Goal: Information Seeking & Learning: Find specific fact

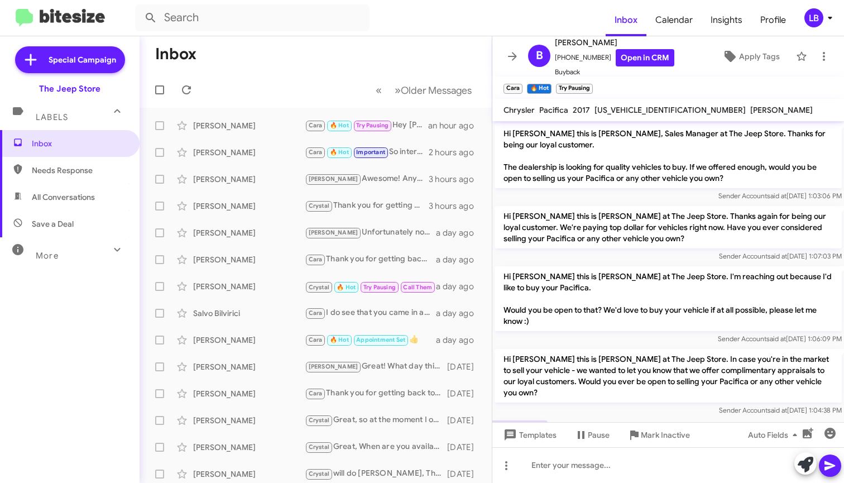
scroll to position [361, 0]
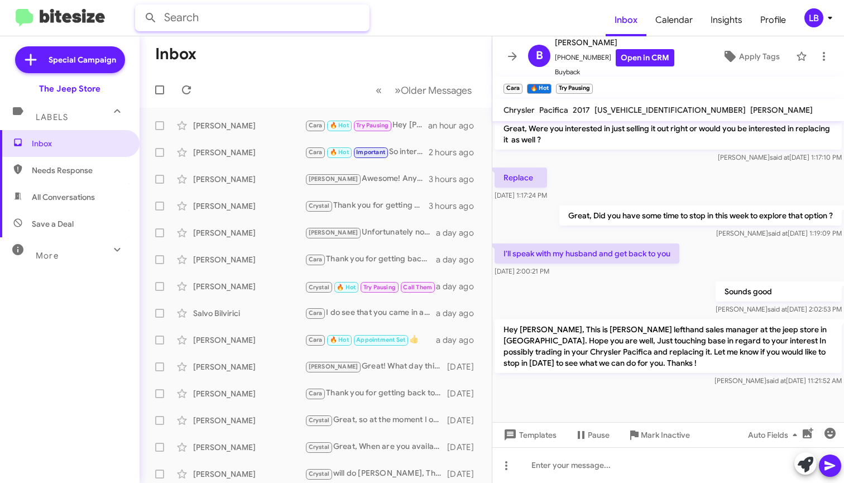
click at [271, 17] on input "text" at bounding box center [252, 17] width 235 height 27
type input "[PERSON_NAME]"
click at [151, 18] on button at bounding box center [151, 18] width 22 height 22
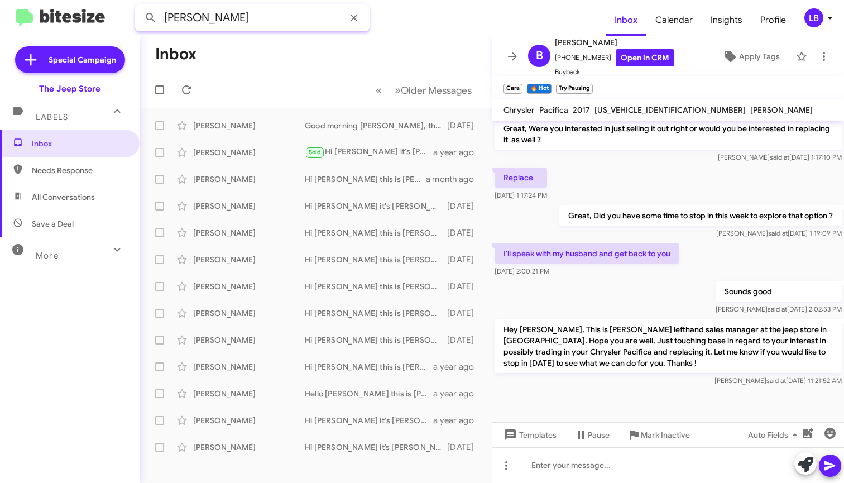
drag, startPoint x: 273, startPoint y: 16, endPoint x: 9, endPoint y: -14, distance: 265.3
click at [9, 0] on html "[PERSON_NAME] Inbox Calendar Insights Profile LB Special Campaign The Jeep Stor…" at bounding box center [422, 241] width 844 height 483
type input "7326662007"
click at [151, 18] on button at bounding box center [151, 18] width 22 height 22
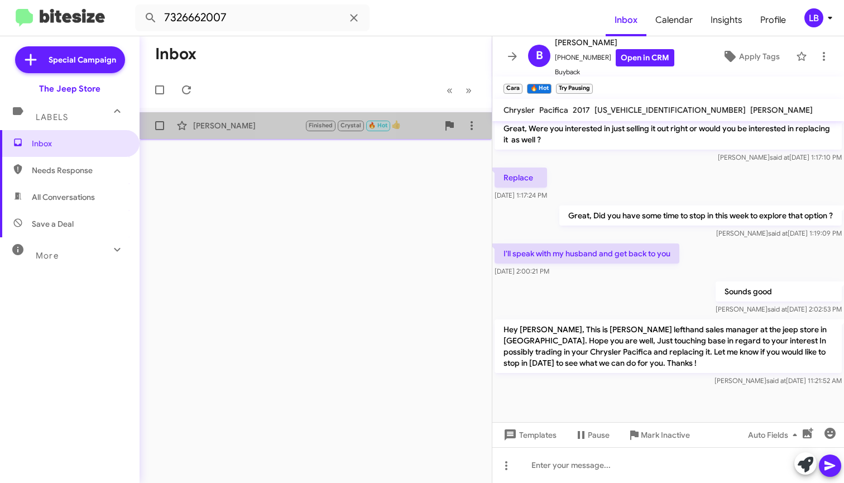
click at [303, 132] on div "[PERSON_NAME] Finished Crystal 🔥 Hot 👍 [DATE]" at bounding box center [316, 125] width 334 height 22
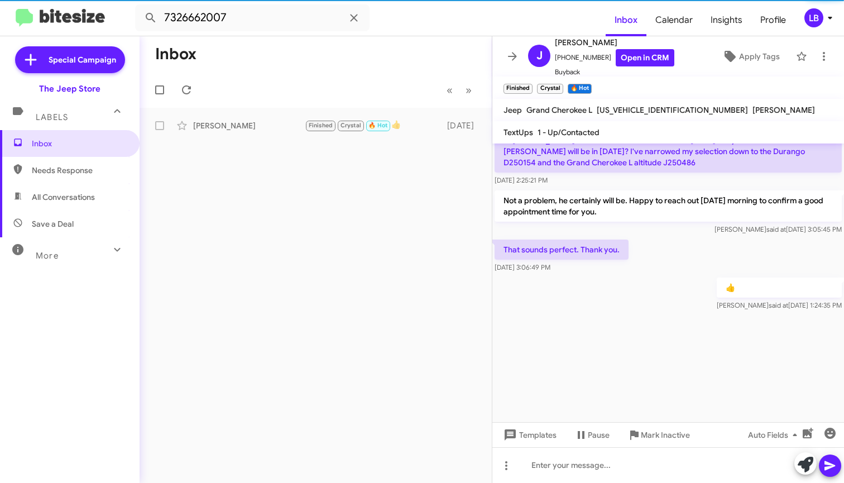
scroll to position [1794, 0]
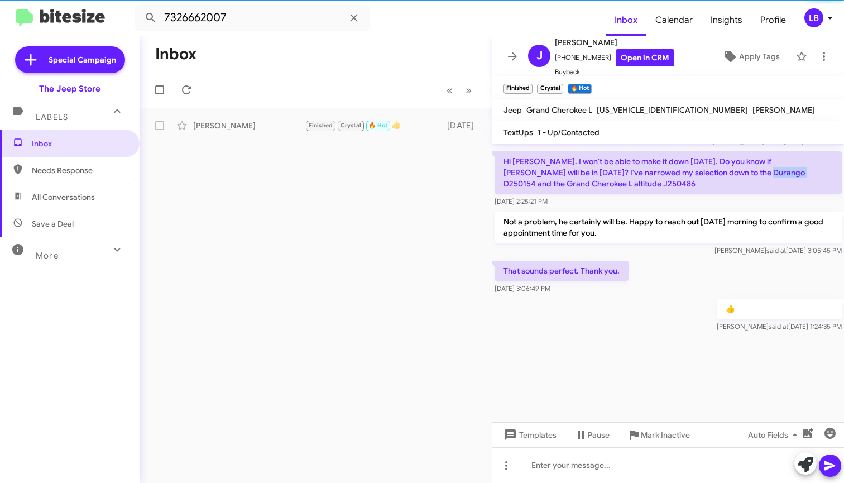
drag, startPoint x: 716, startPoint y: 172, endPoint x: 747, endPoint y: 173, distance: 31.3
click at [749, 174] on p "Hi [PERSON_NAME]. I won't be able to make it down [DATE]. Do you know if [PERSO…" at bounding box center [668, 172] width 347 height 42
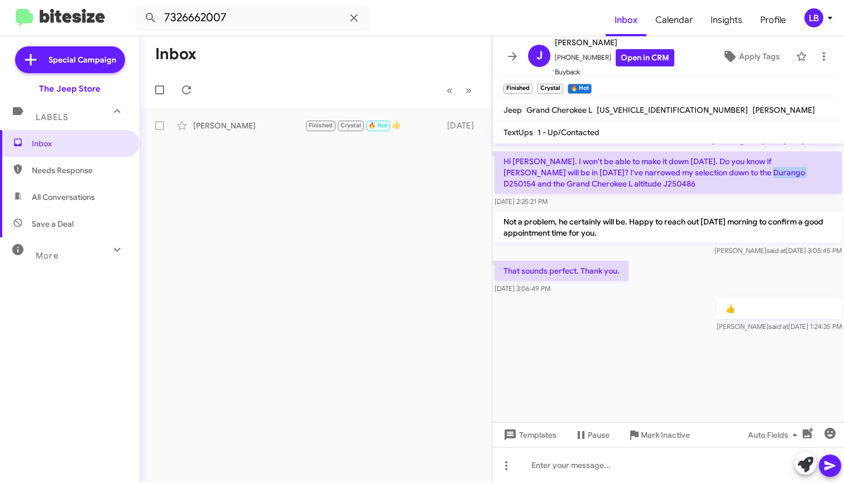
copy p "D250154"
drag, startPoint x: 611, startPoint y: 185, endPoint x: 577, endPoint y: 184, distance: 34.1
click at [576, 184] on p "Hi [PERSON_NAME]. I won't be able to make it down [DATE]. Do you know if [PERSO…" at bounding box center [668, 172] width 347 height 42
copy p "J250486"
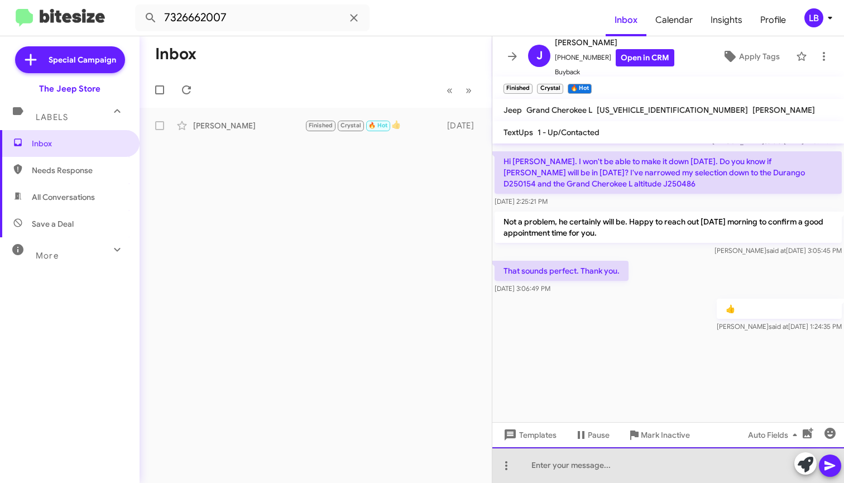
click at [615, 470] on div at bounding box center [668, 465] width 352 height 36
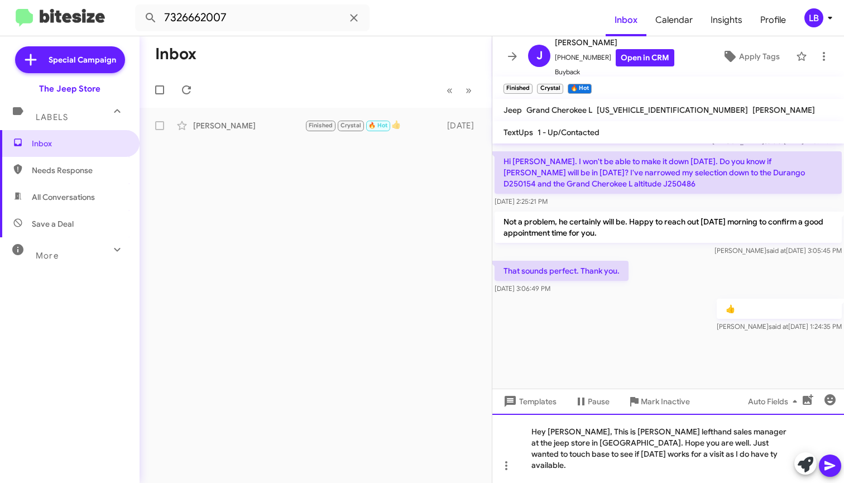
click at [715, 472] on div "Hey [PERSON_NAME], This is [PERSON_NAME] lefthand sales manager at the jeep sto…" at bounding box center [668, 448] width 352 height 69
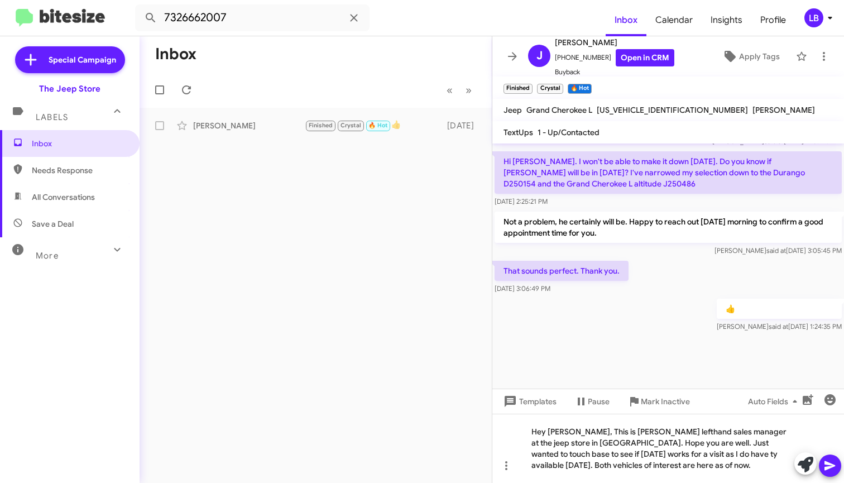
click at [635, 324] on div "👍 [PERSON_NAME] said at [DATE] 1:24:35 PM" at bounding box center [668, 315] width 352 height 38
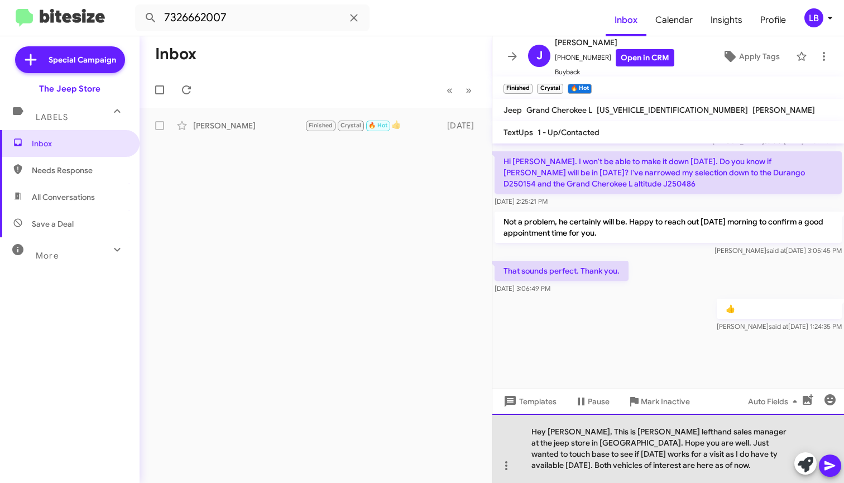
click at [635, 463] on div "Hey [PERSON_NAME], This is [PERSON_NAME] lefthand sales manager at the jeep sto…" at bounding box center [668, 448] width 352 height 69
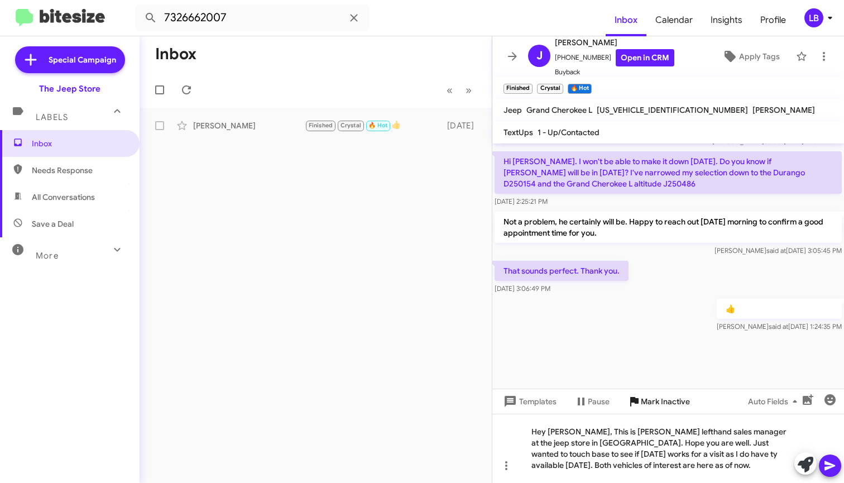
drag, startPoint x: 678, startPoint y: 342, endPoint x: 651, endPoint y: 393, distance: 57.0
click at [678, 343] on div at bounding box center [668, 388] width 352 height 109
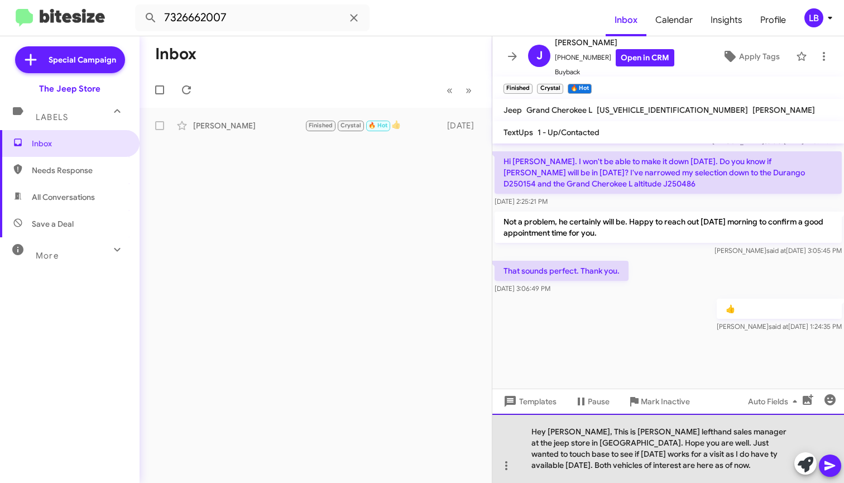
click at [683, 455] on div "Hey [PERSON_NAME], This is [PERSON_NAME] lefthand sales manager at the jeep sto…" at bounding box center [668, 448] width 352 height 69
click at [684, 467] on div "Hey [PERSON_NAME], This is [PERSON_NAME] lefthand sales manager at the jeep sto…" at bounding box center [668, 448] width 352 height 69
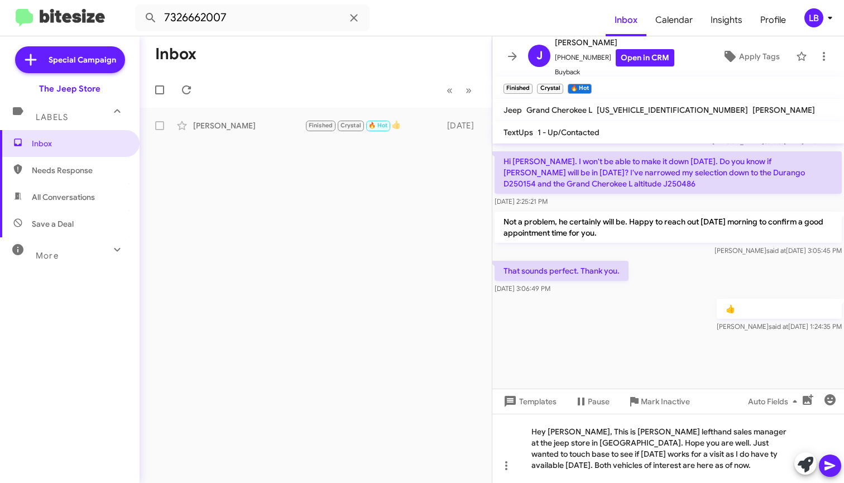
click at [677, 367] on div at bounding box center [668, 388] width 352 height 109
click at [690, 465] on div "Hey [PERSON_NAME], This is [PERSON_NAME] lefthand sales manager at the jeep sto…" at bounding box center [668, 448] width 352 height 69
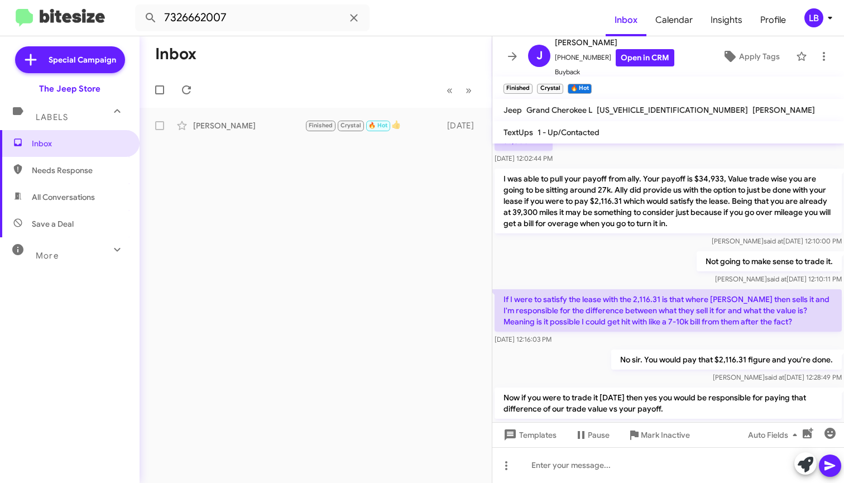
scroll to position [1878, 0]
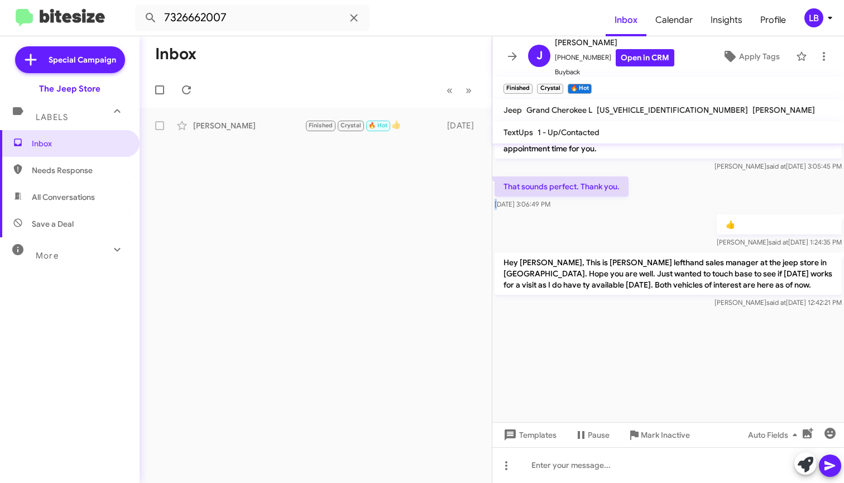
click at [686, 196] on div "That sounds perfect. Thank you. [DATE] 3:06:49 PM" at bounding box center [668, 193] width 352 height 38
drag, startPoint x: 285, startPoint y: 51, endPoint x: 281, endPoint y: 22, distance: 29.3
click at [285, 50] on mat-toolbar-row "Inbox" at bounding box center [316, 54] width 352 height 36
click at [280, 17] on input "7326662007" at bounding box center [252, 17] width 235 height 27
drag, startPoint x: 280, startPoint y: 17, endPoint x: 99, endPoint y: 2, distance: 182.1
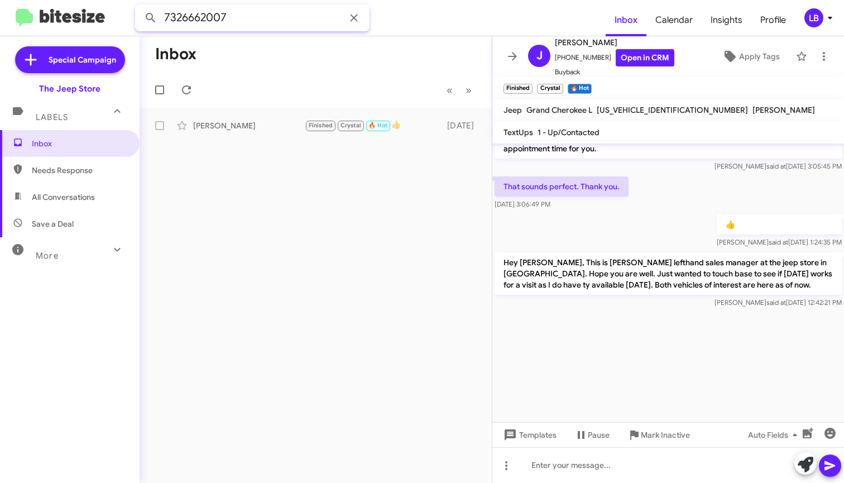
click at [99, 2] on mat-toolbar "7326662007 Inbox Calendar Insights Profile LB" at bounding box center [422, 18] width 844 height 36
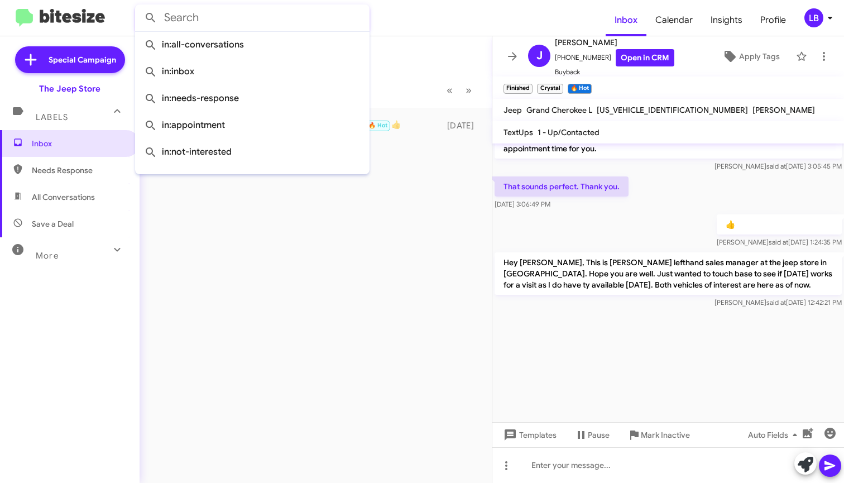
click at [151, 18] on button at bounding box center [151, 18] width 22 height 22
click at [424, 60] on mat-toolbar-row "Inbox" at bounding box center [316, 54] width 352 height 36
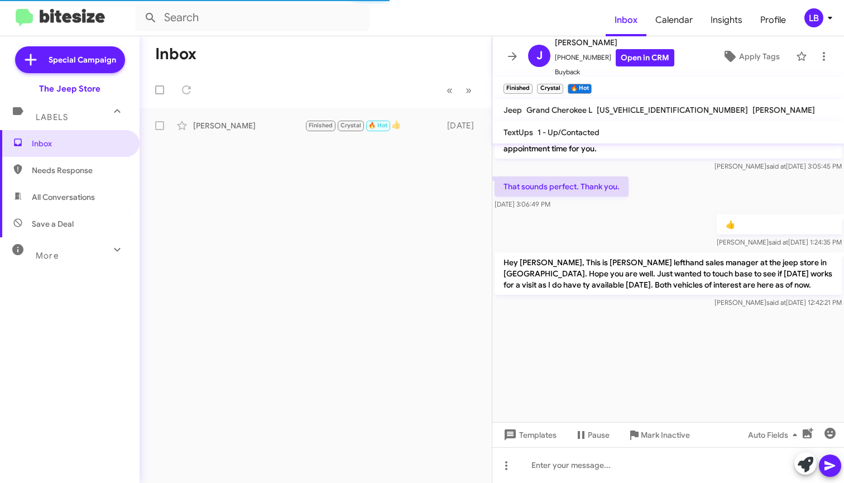
click at [649, 219] on div "👍 [PERSON_NAME] said at [DATE] 1:24:35 PM" at bounding box center [668, 231] width 352 height 38
click at [302, 78] on mat-toolbar-row "« Previous » Next" at bounding box center [316, 90] width 352 height 36
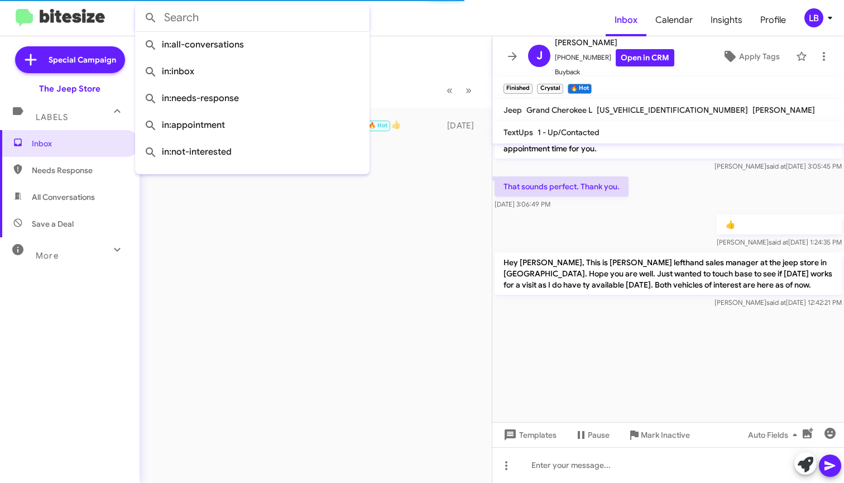
click at [228, 25] on input "text" at bounding box center [252, 17] width 235 height 27
click at [400, 74] on mat-toolbar-row "« Previous » Next" at bounding box center [316, 90] width 352 height 36
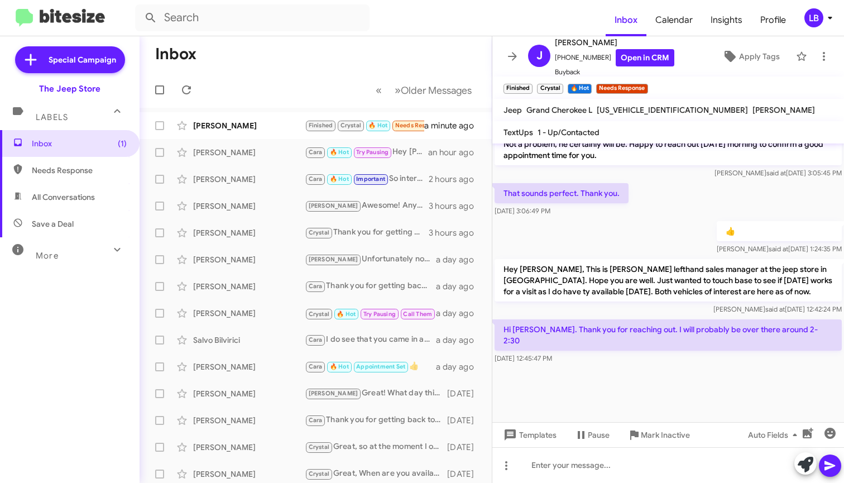
scroll to position [760, 0]
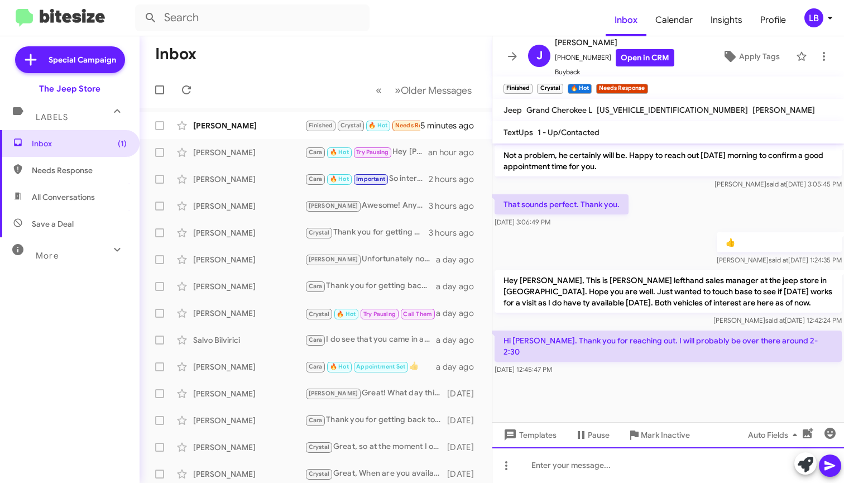
drag, startPoint x: 640, startPoint y: 468, endPoint x: 684, endPoint y: 387, distance: 91.7
click at [640, 468] on div at bounding box center [668, 465] width 352 height 36
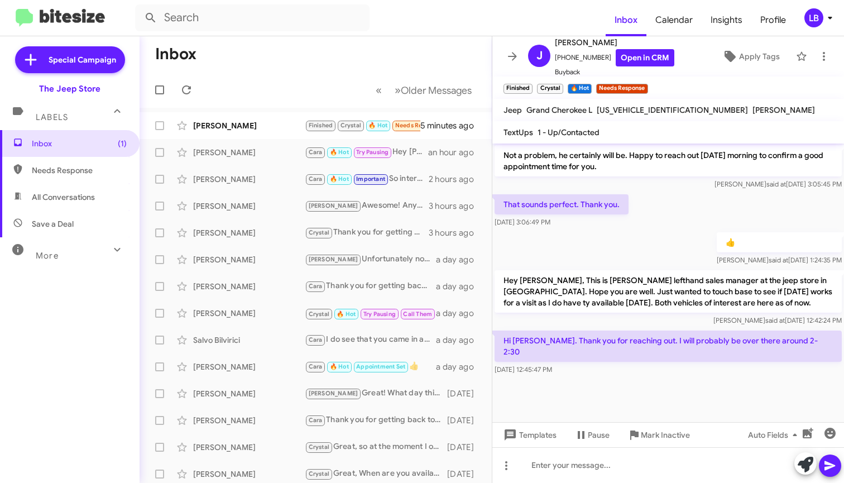
click at [649, 241] on div "👍 [PERSON_NAME] said at [DATE] 1:24:35 PM" at bounding box center [668, 249] width 352 height 38
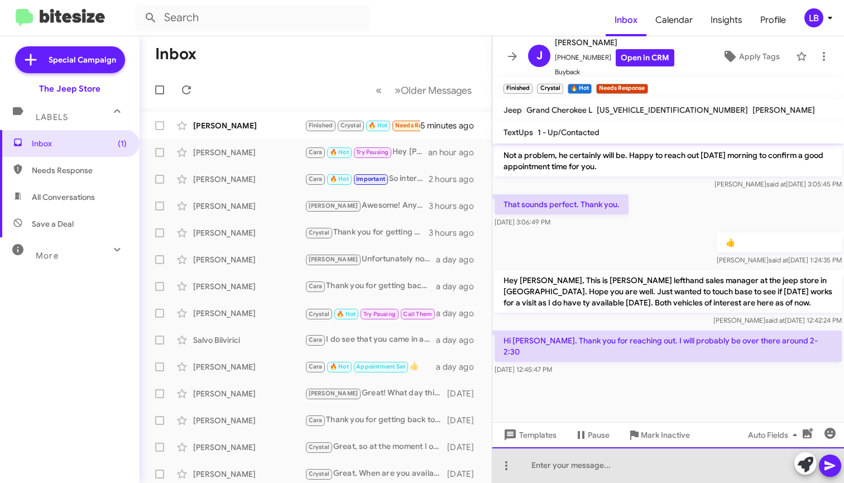
click at [637, 468] on div at bounding box center [668, 465] width 352 height 36
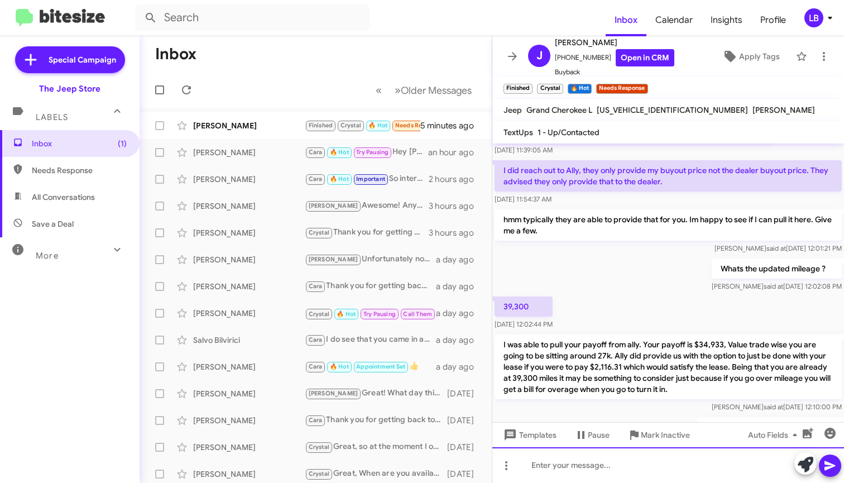
scroll to position [1919, 0]
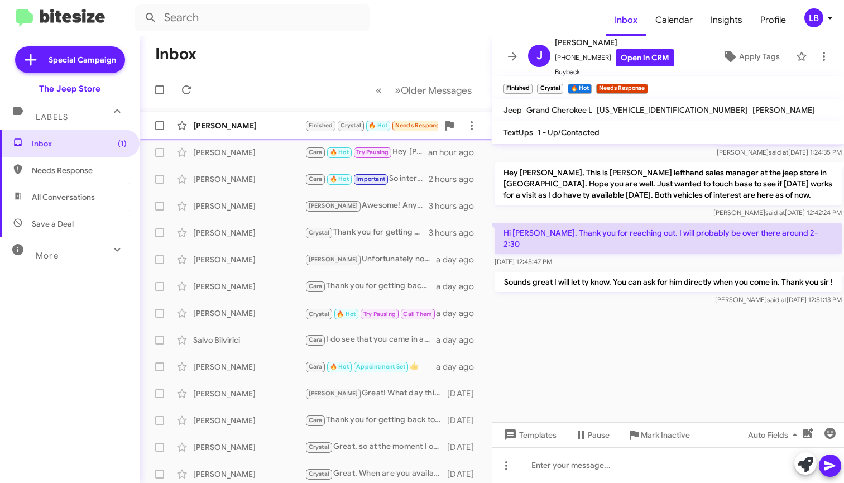
click at [241, 134] on div "[PERSON_NAME] Finished Crystal 🔥 Hot Needs Response Hi [PERSON_NAME]. Thank you…" at bounding box center [316, 125] width 334 height 22
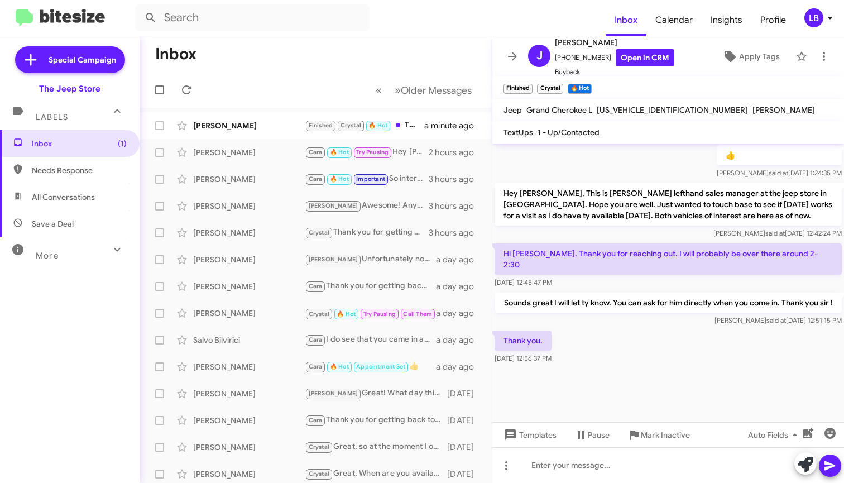
scroll to position [760, 0]
click at [693, 362] on div "Thank you. [DATE] 12:56:37 PM" at bounding box center [668, 347] width 352 height 38
click at [648, 351] on div "Thank you. [DATE] 12:56:37 PM" at bounding box center [668, 347] width 352 height 38
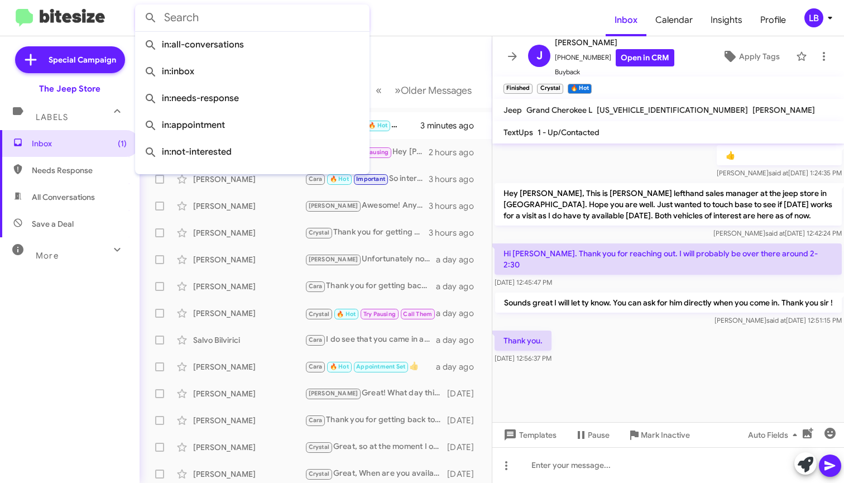
click at [257, 27] on input "text" at bounding box center [252, 17] width 235 height 27
